Goal: Task Accomplishment & Management: Complete application form

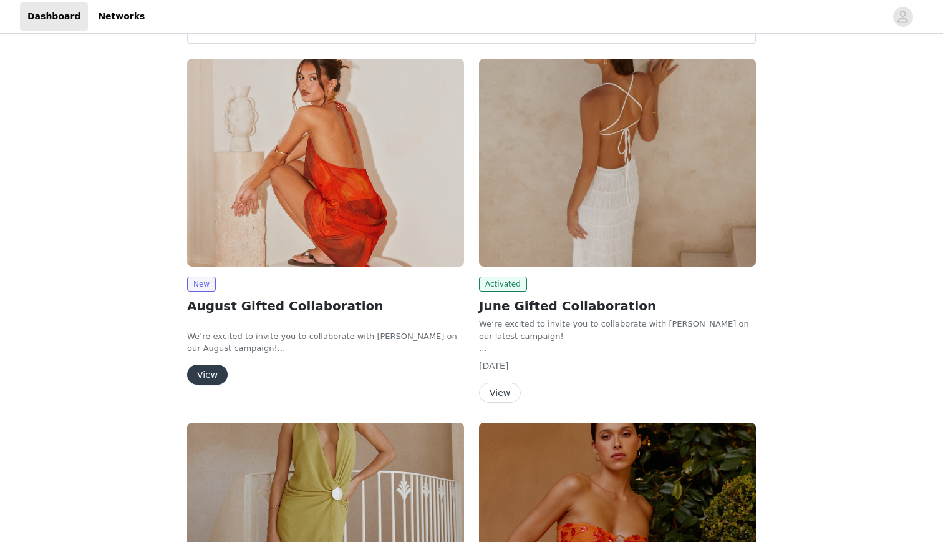
scroll to position [58, 0]
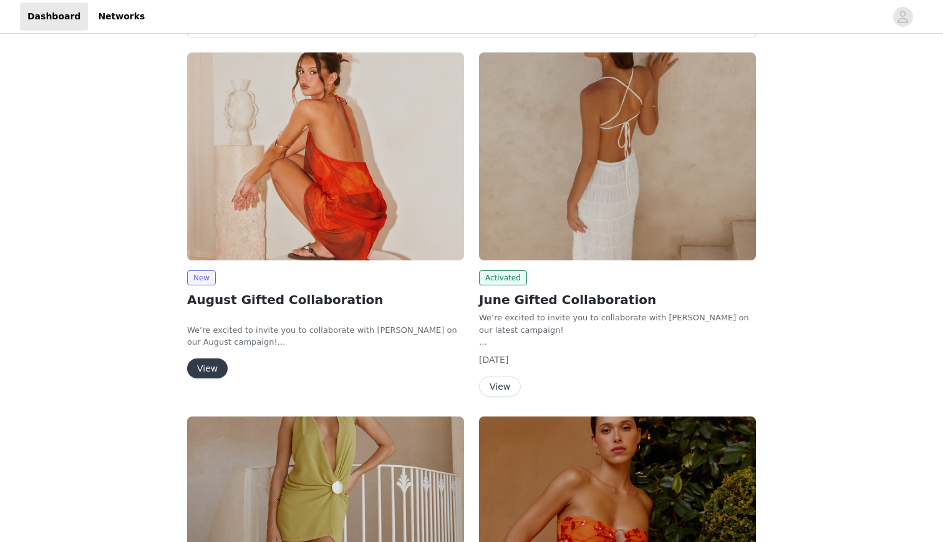
click at [223, 363] on button "View" at bounding box center [207, 368] width 41 height 20
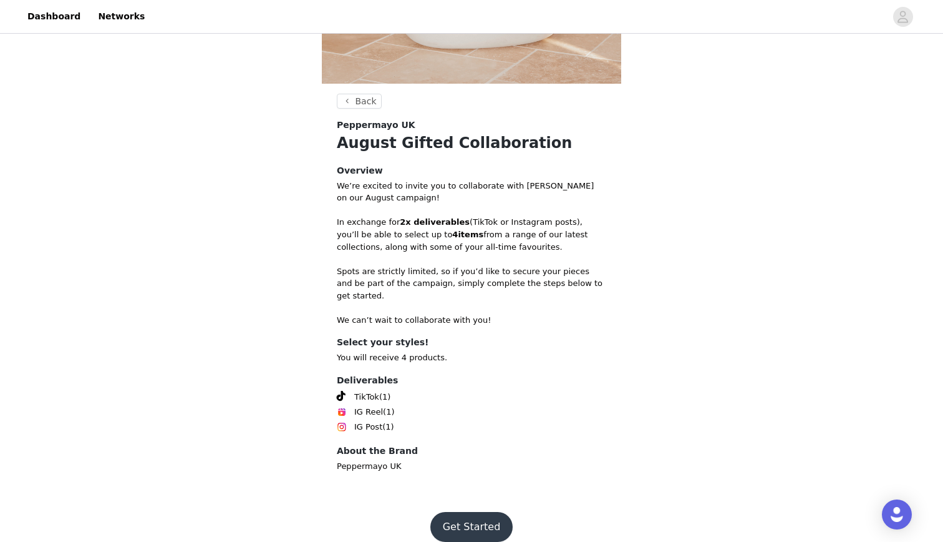
scroll to position [401, 0]
click at [455, 513] on button "Get Started" at bounding box center [472, 528] width 83 height 30
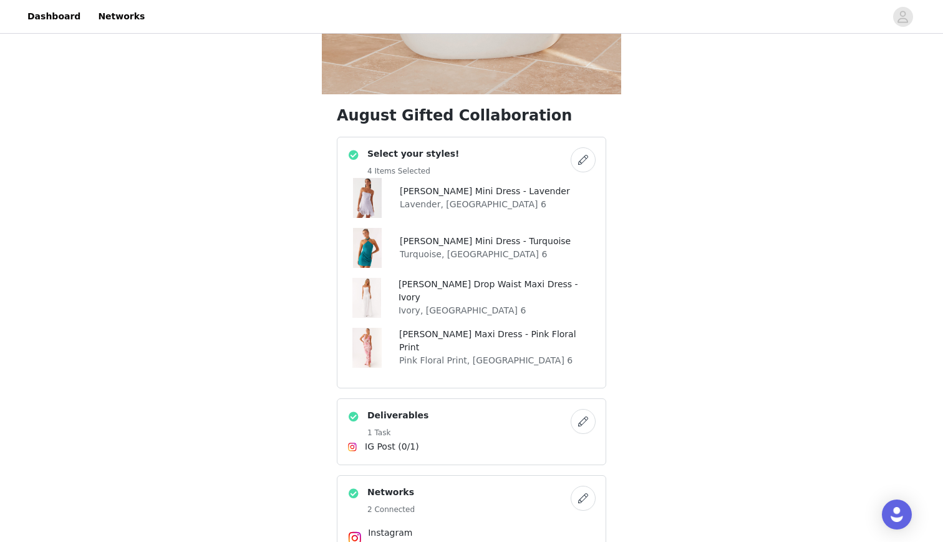
scroll to position [558, 0]
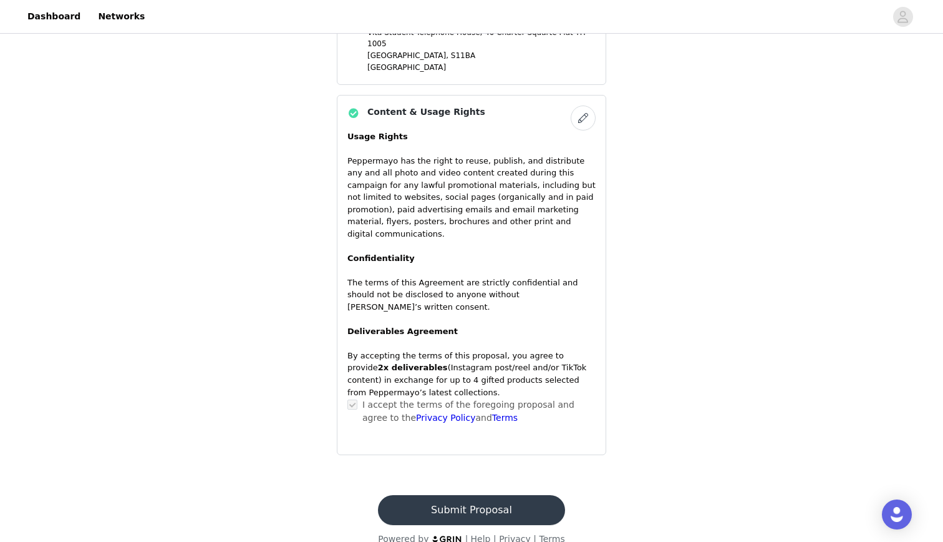
click at [458, 497] on button "Submit Proposal" at bounding box center [471, 510] width 187 height 30
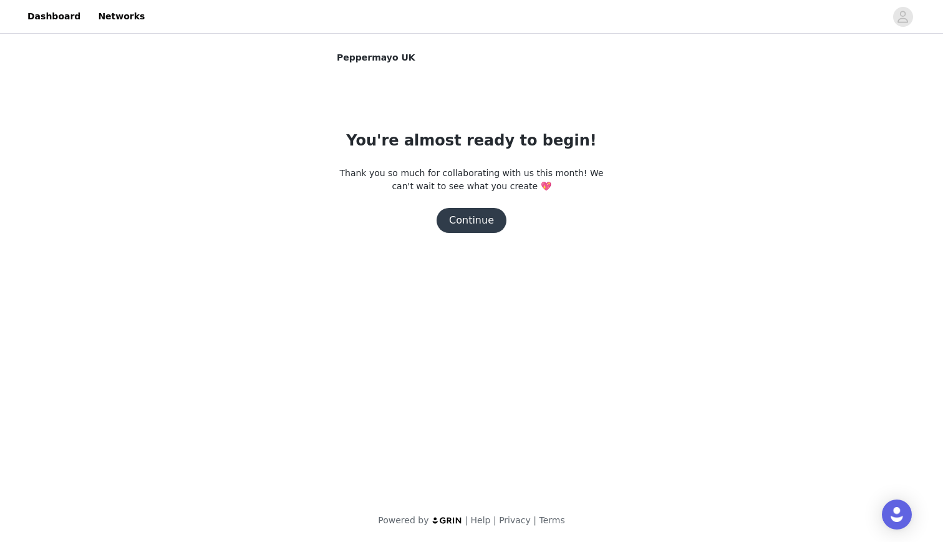
scroll to position [0, 0]
click at [475, 228] on button "Continue" at bounding box center [472, 220] width 70 height 25
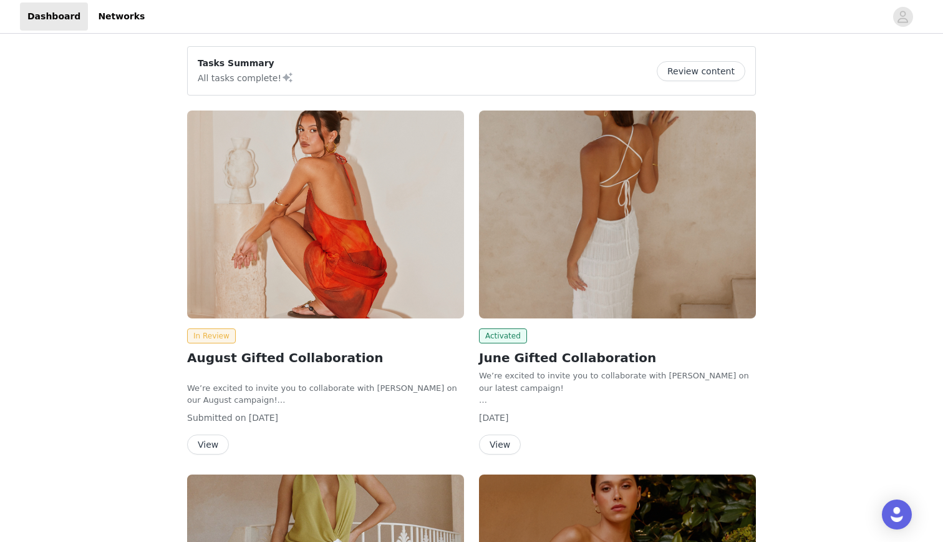
click at [215, 454] on button "View" at bounding box center [208, 444] width 42 height 20
